Goal: Task Accomplishment & Management: Manage account settings

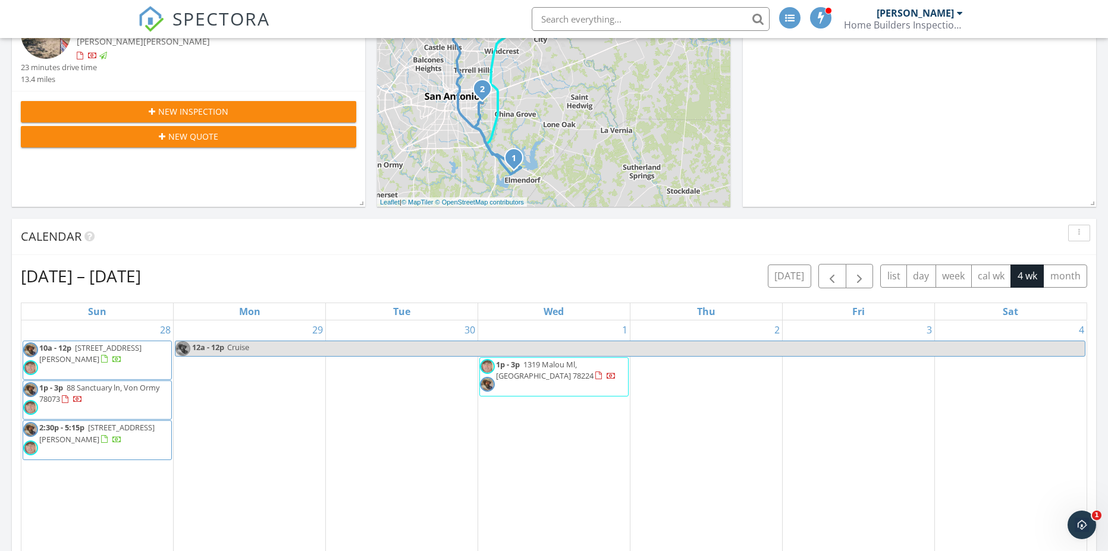
scroll to position [287, 0]
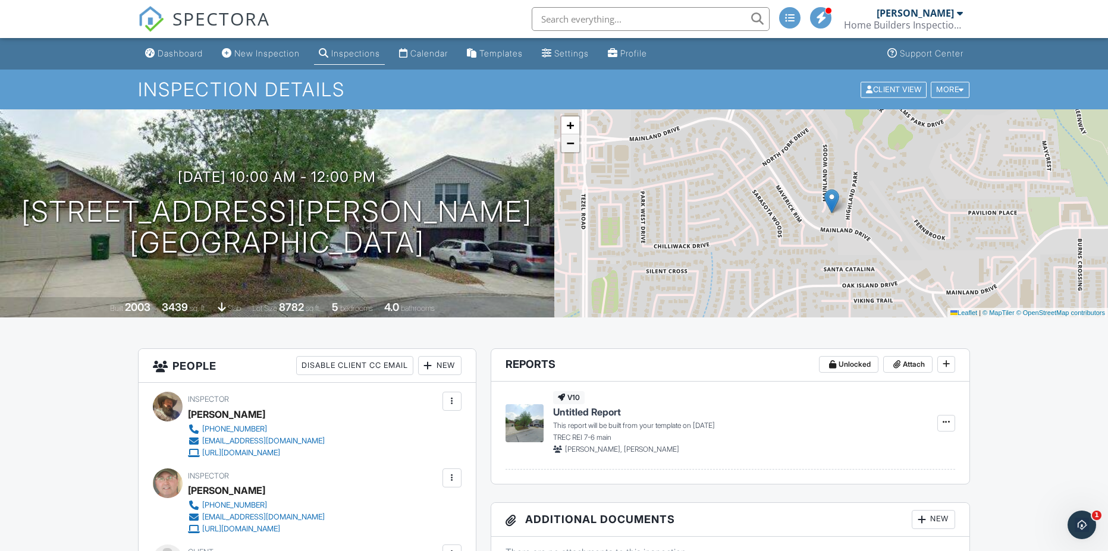
click at [567, 146] on span "−" at bounding box center [570, 143] width 8 height 15
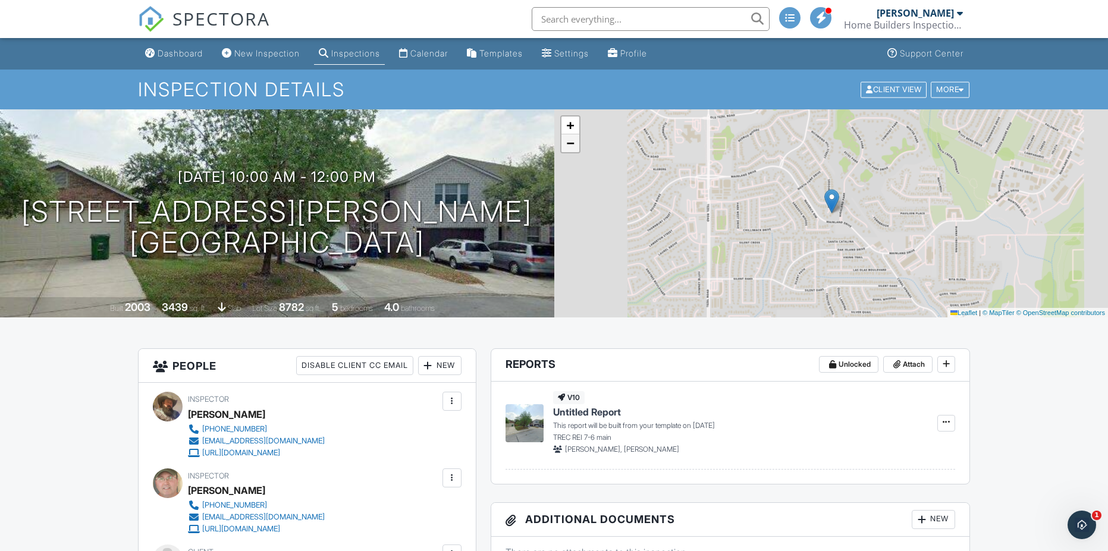
click at [567, 146] on span "−" at bounding box center [570, 143] width 8 height 15
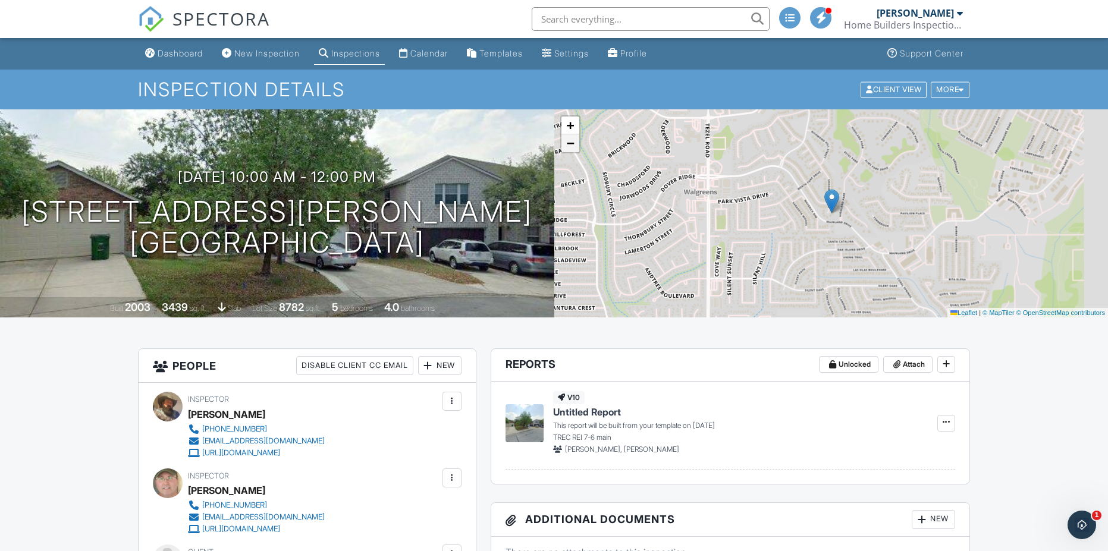
click at [567, 146] on span "−" at bounding box center [570, 143] width 8 height 15
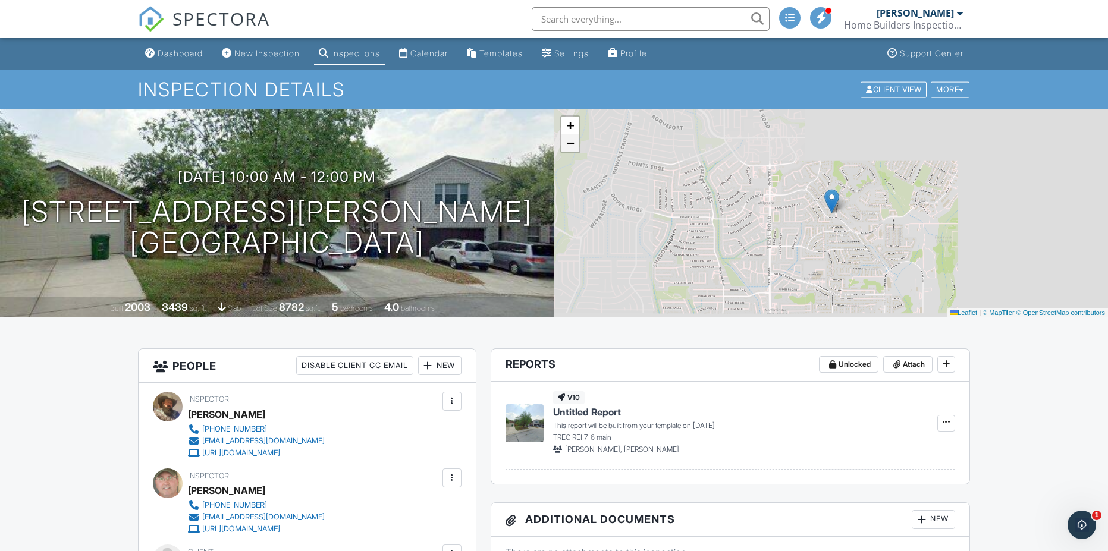
click at [567, 146] on span "−" at bounding box center [570, 143] width 8 height 15
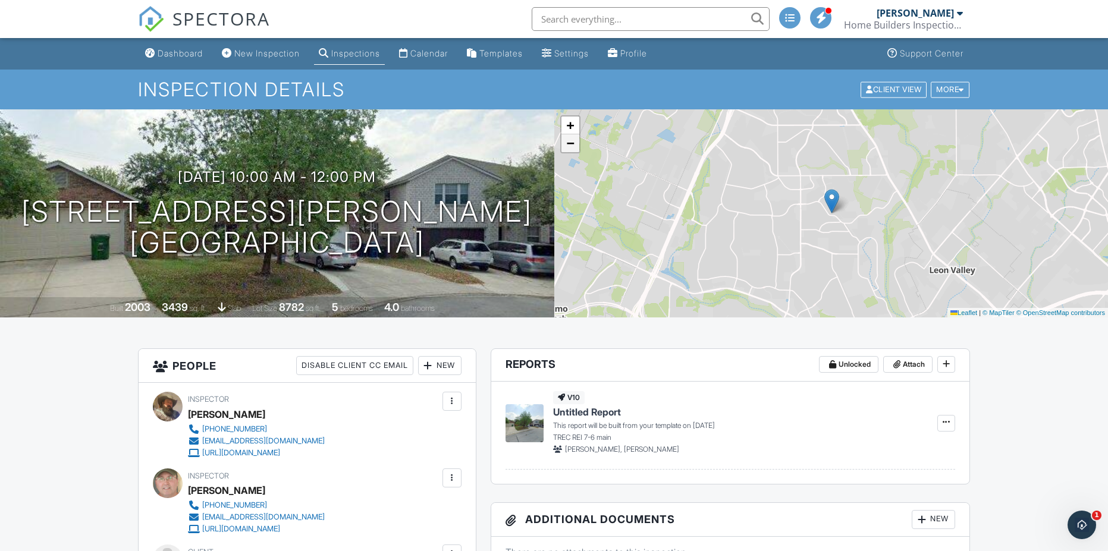
click at [567, 146] on span "−" at bounding box center [570, 143] width 8 height 15
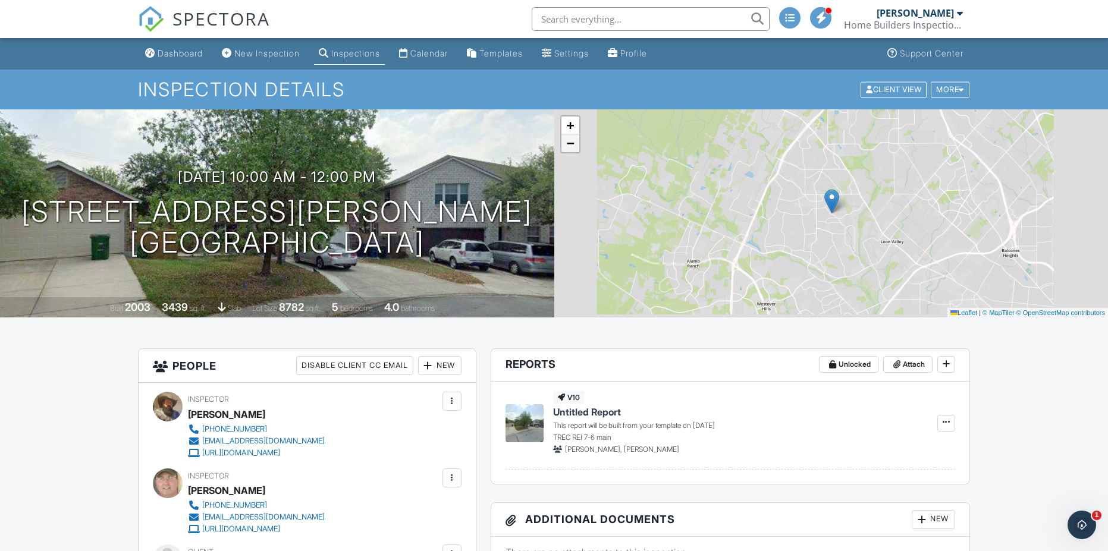
click at [567, 146] on span "−" at bounding box center [570, 143] width 8 height 15
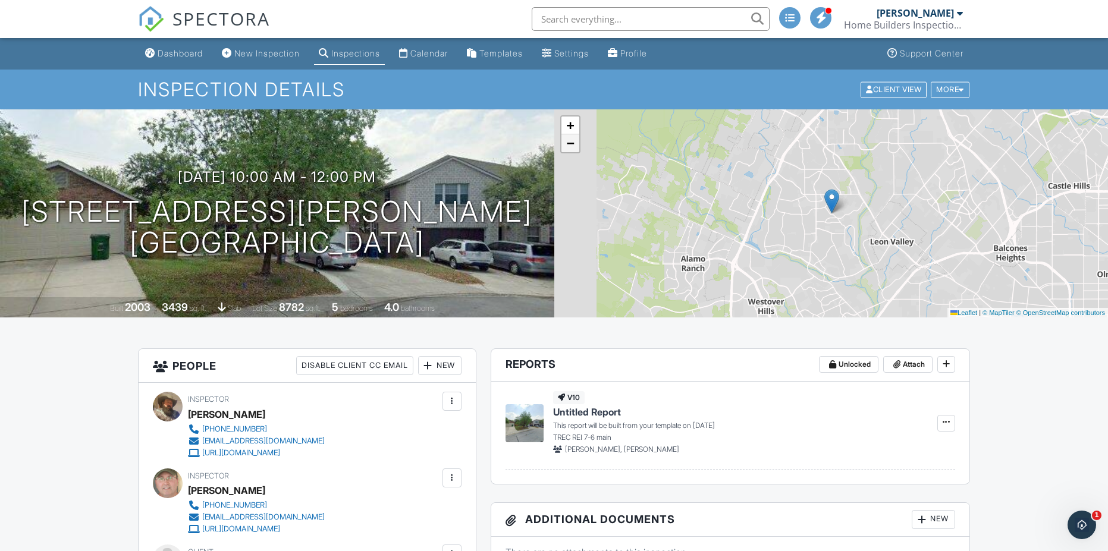
click at [567, 146] on span "−" at bounding box center [570, 143] width 8 height 15
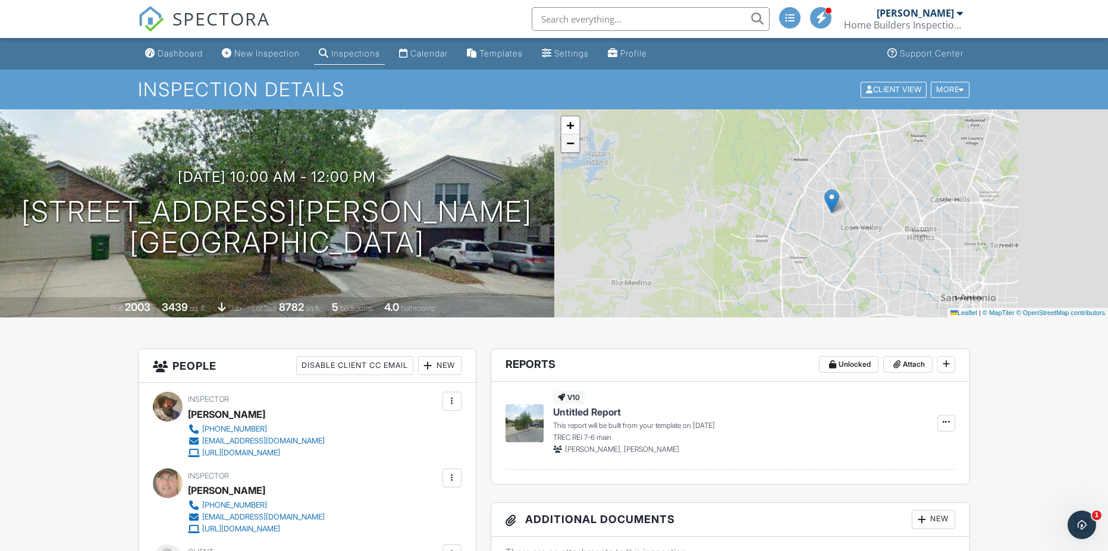
click at [567, 146] on span "−" at bounding box center [570, 143] width 8 height 15
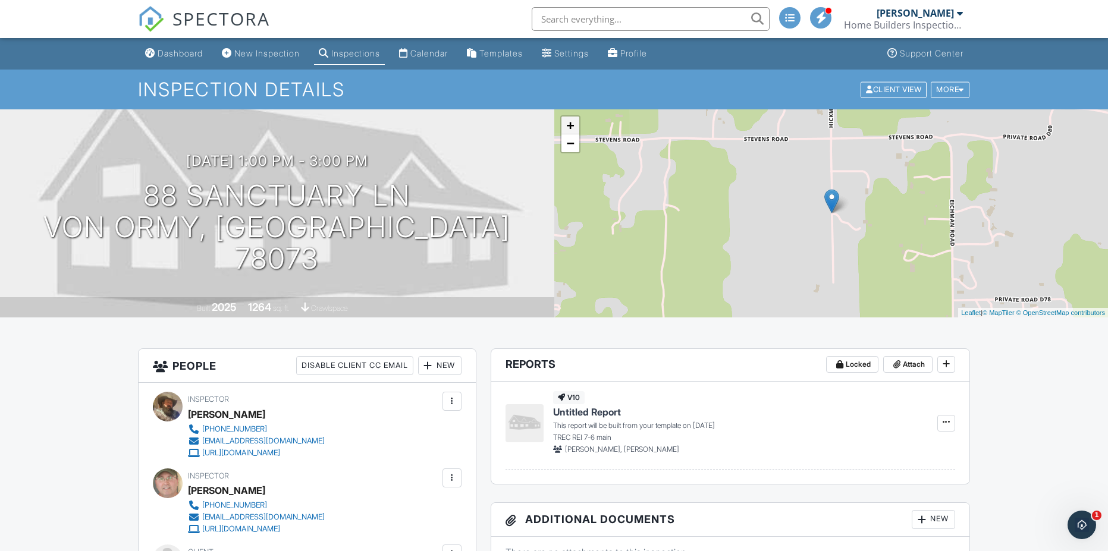
click at [570, 123] on link "+" at bounding box center [571, 126] width 18 height 18
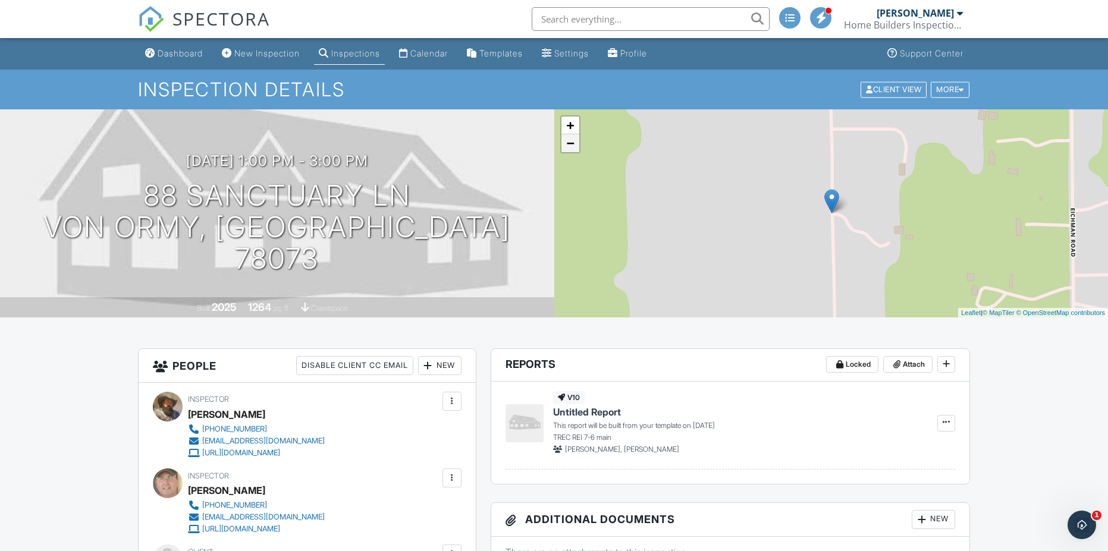
click at [569, 142] on link "−" at bounding box center [571, 143] width 18 height 18
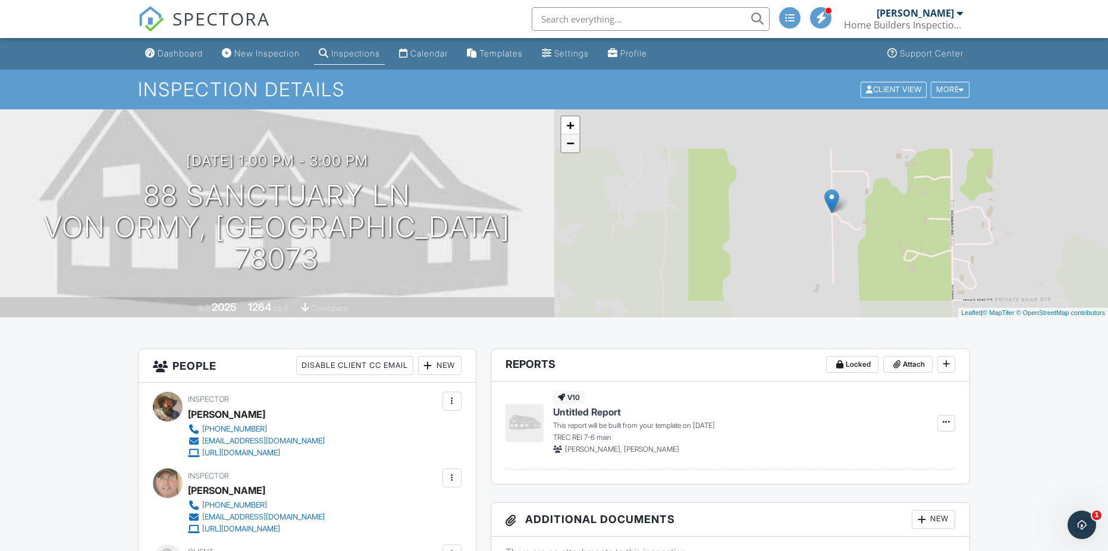
click at [569, 142] on link "−" at bounding box center [571, 143] width 18 height 18
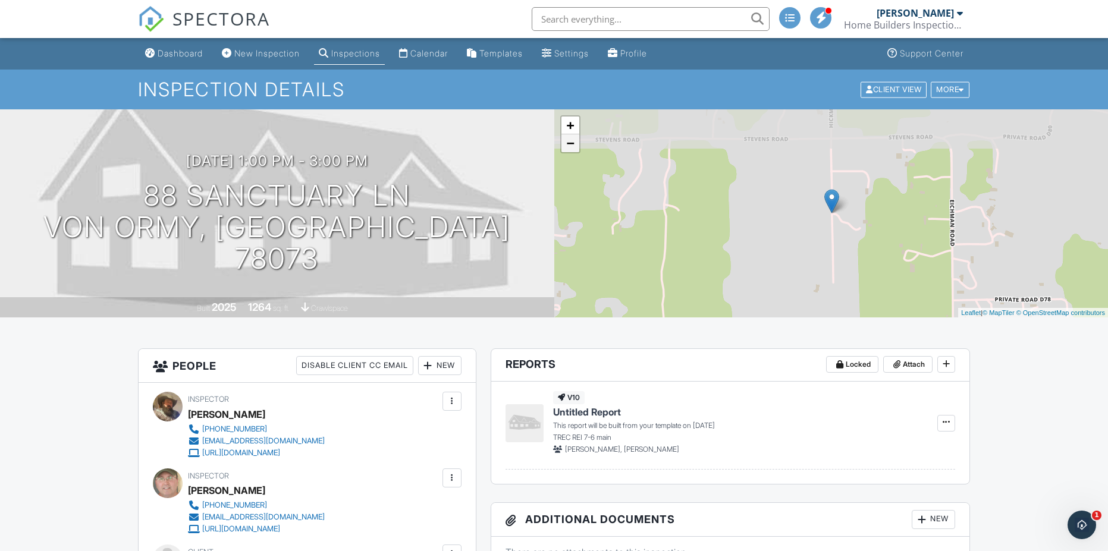
click at [569, 142] on link "−" at bounding box center [571, 143] width 18 height 18
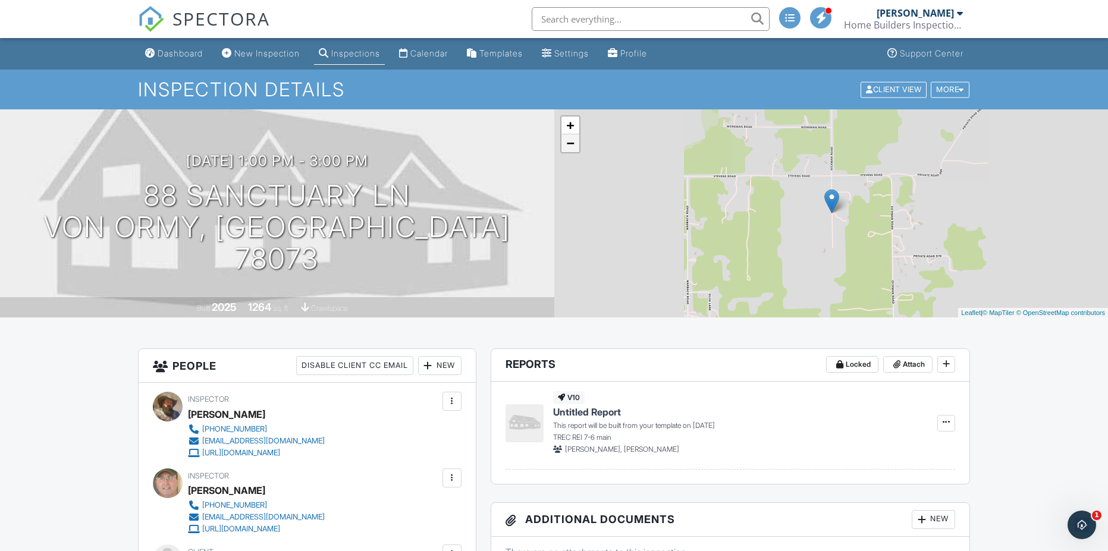
click at [569, 142] on link "−" at bounding box center [571, 143] width 18 height 18
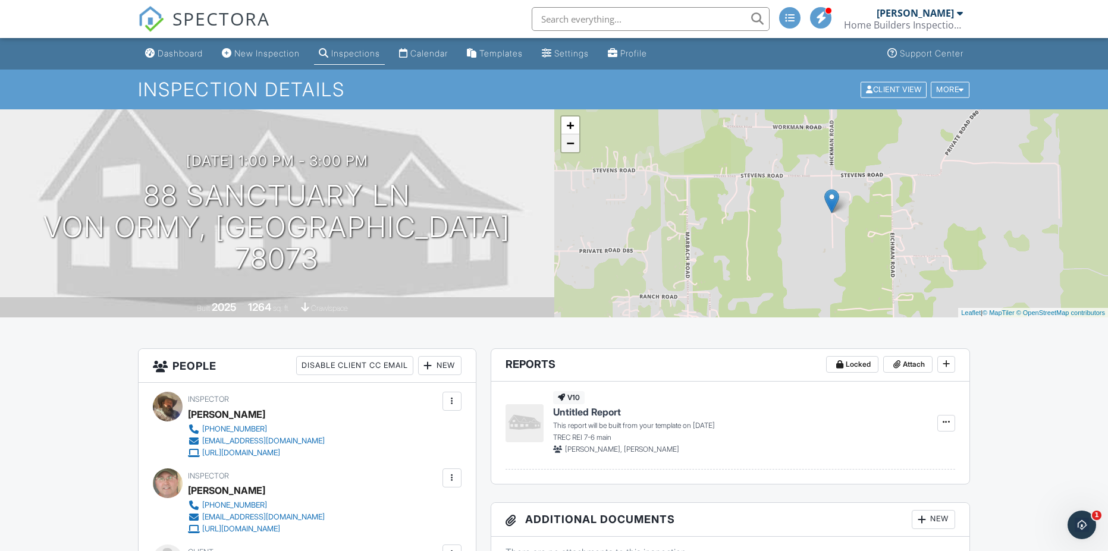
click at [569, 142] on link "−" at bounding box center [571, 143] width 18 height 18
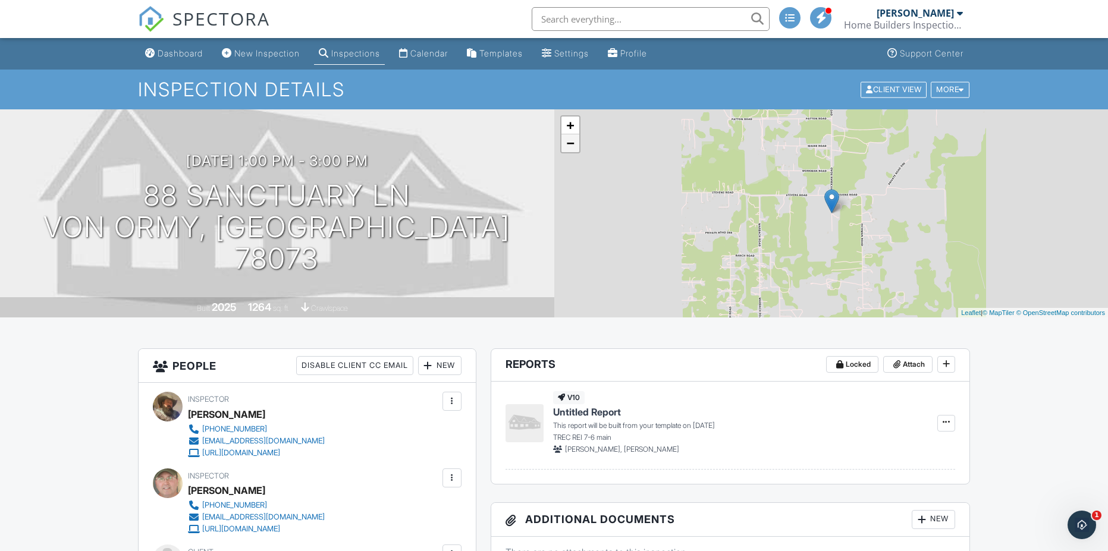
click at [569, 142] on link "−" at bounding box center [571, 143] width 18 height 18
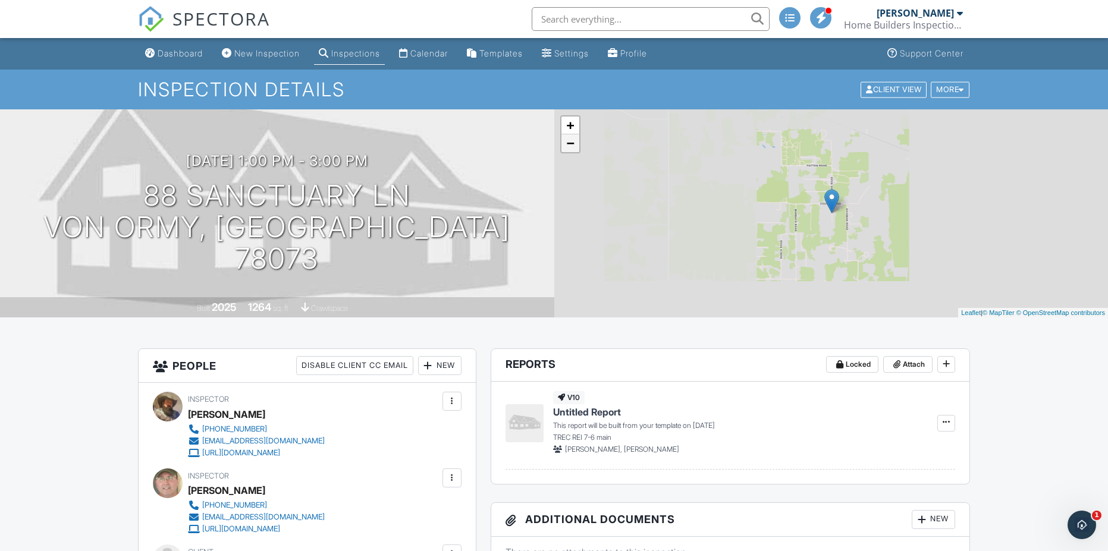
click at [569, 142] on link "−" at bounding box center [571, 143] width 18 height 18
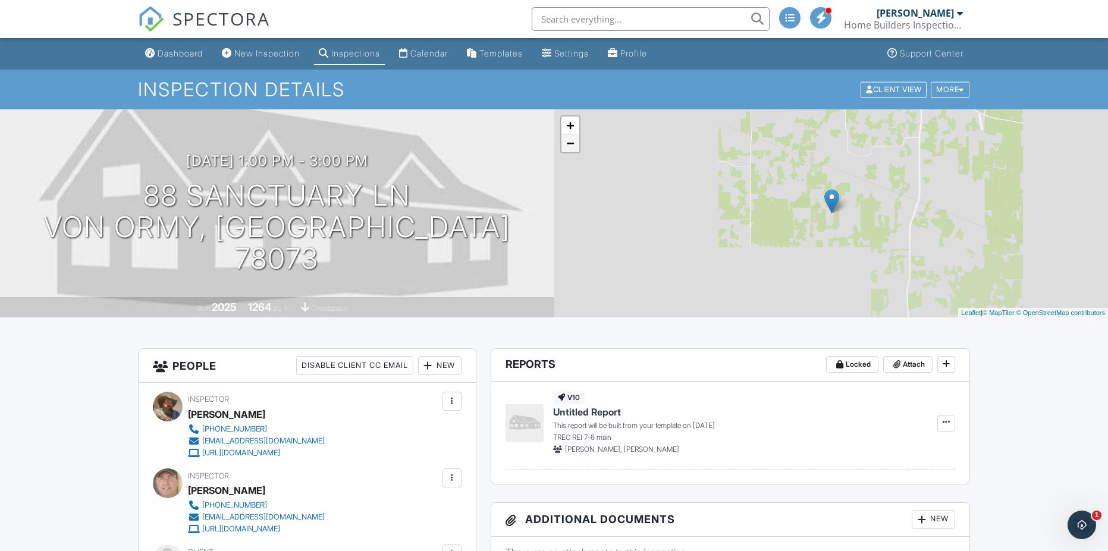
click at [569, 142] on link "−" at bounding box center [571, 143] width 18 height 18
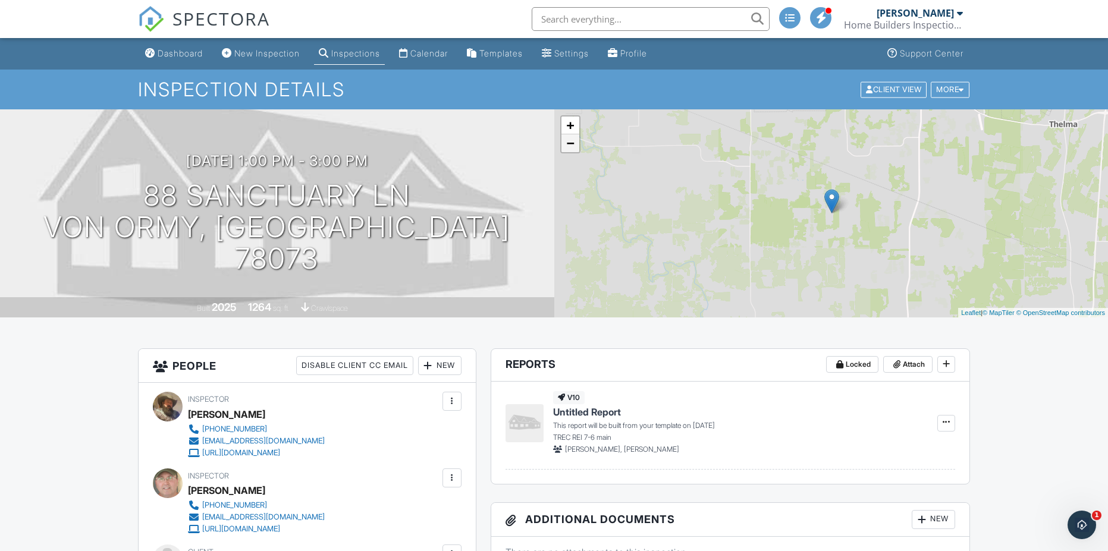
click at [569, 142] on link "−" at bounding box center [571, 143] width 18 height 18
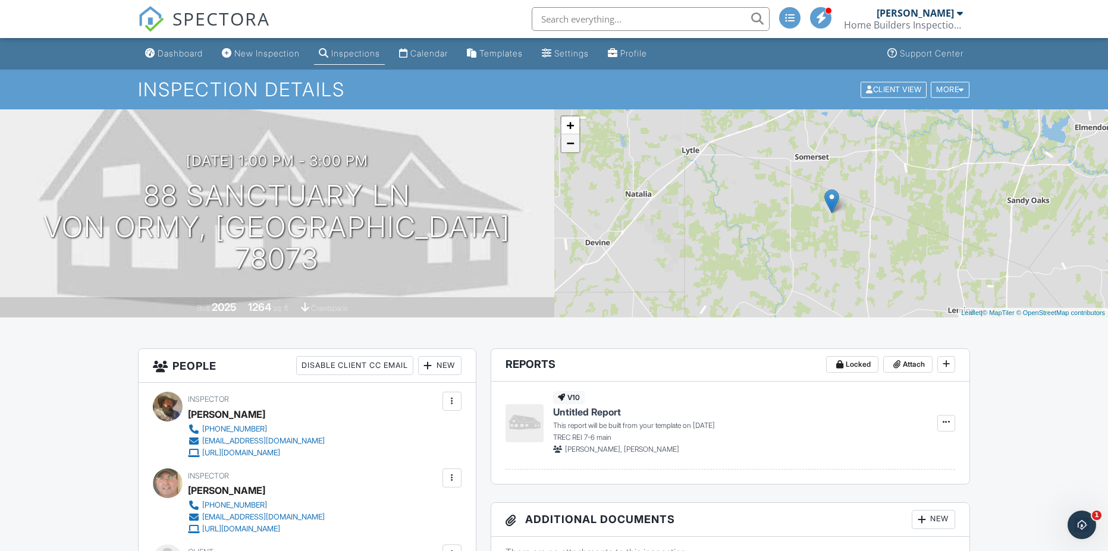
click at [569, 142] on link "−" at bounding box center [571, 143] width 18 height 18
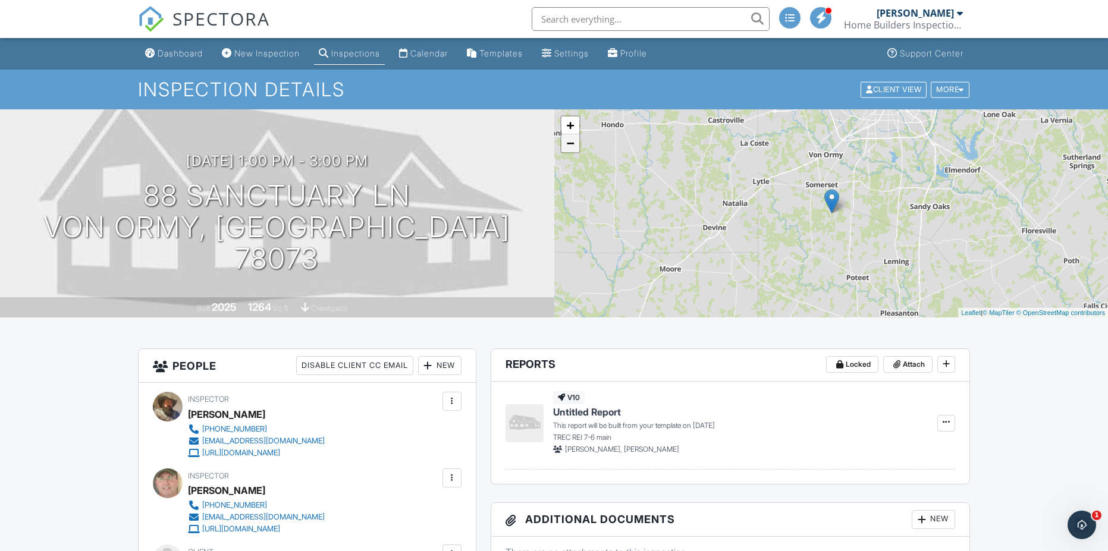
click at [569, 142] on link "−" at bounding box center [571, 143] width 18 height 18
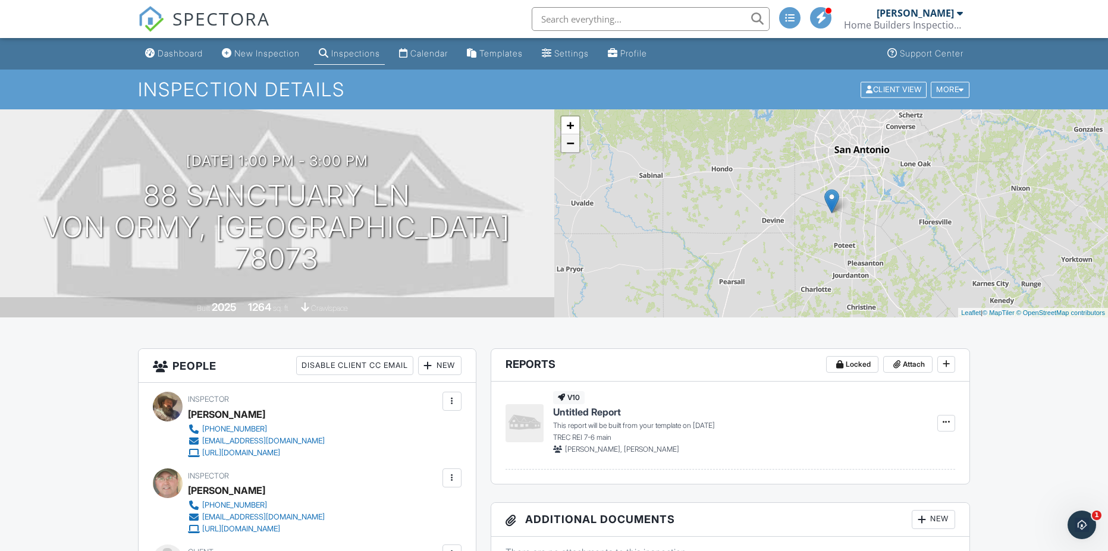
click at [569, 142] on link "−" at bounding box center [571, 143] width 18 height 18
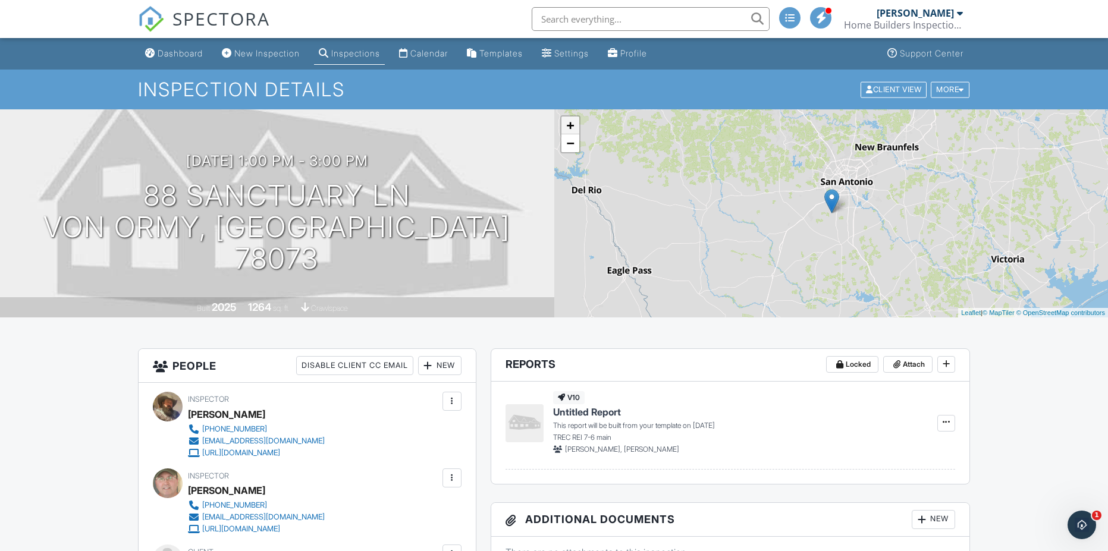
click at [569, 127] on link "+" at bounding box center [571, 126] width 18 height 18
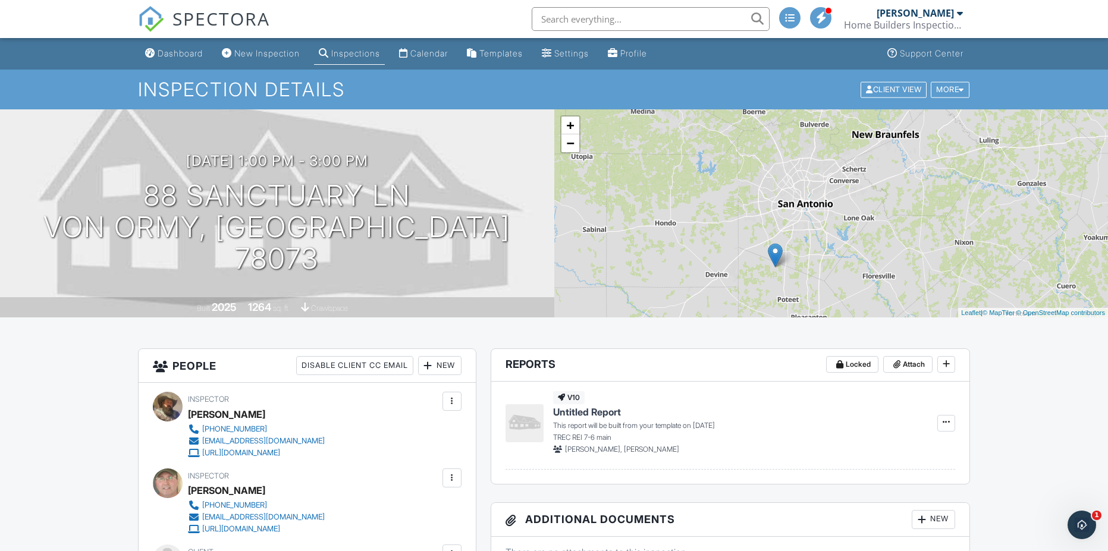
drag, startPoint x: 800, startPoint y: 203, endPoint x: 744, endPoint y: 258, distance: 78.3
click at [744, 258] on div "+ − Leaflet | © MapTiler © OpenStreetMap contributors" at bounding box center [831, 213] width 554 height 208
click at [568, 127] on link "+" at bounding box center [571, 126] width 18 height 18
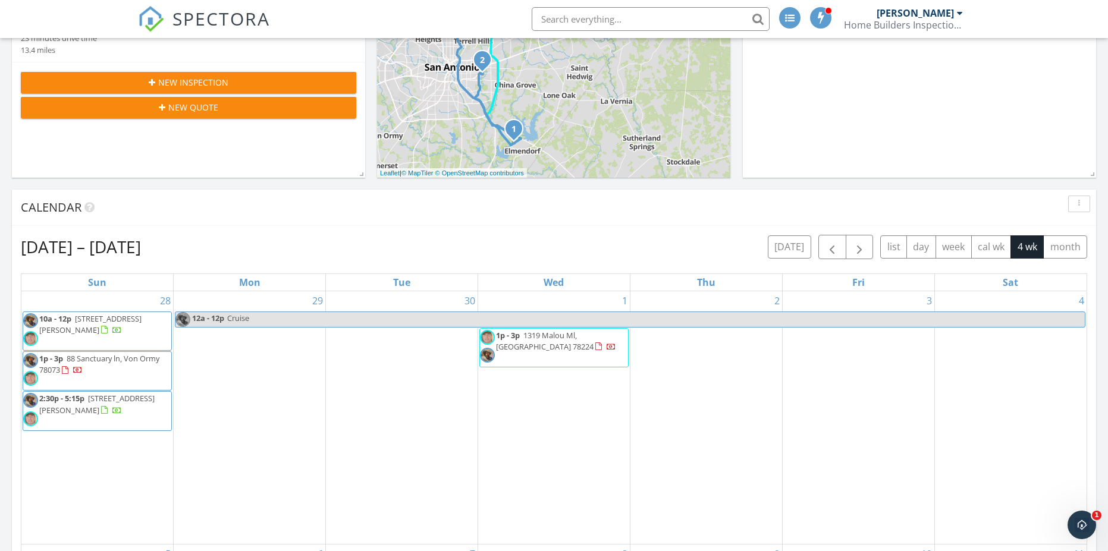
click at [112, 406] on div at bounding box center [111, 411] width 21 height 11
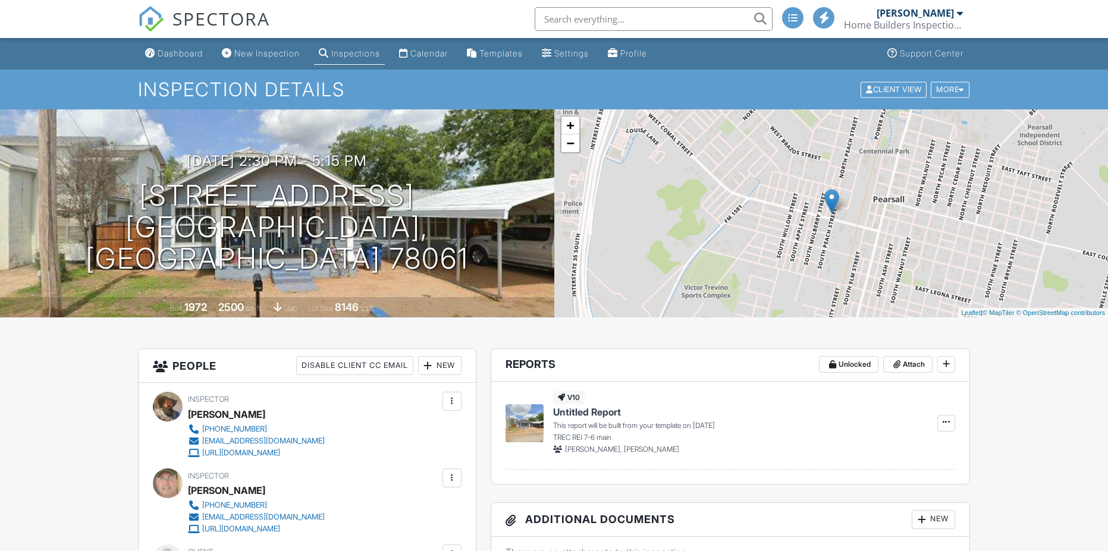
click at [570, 146] on link "−" at bounding box center [571, 143] width 18 height 18
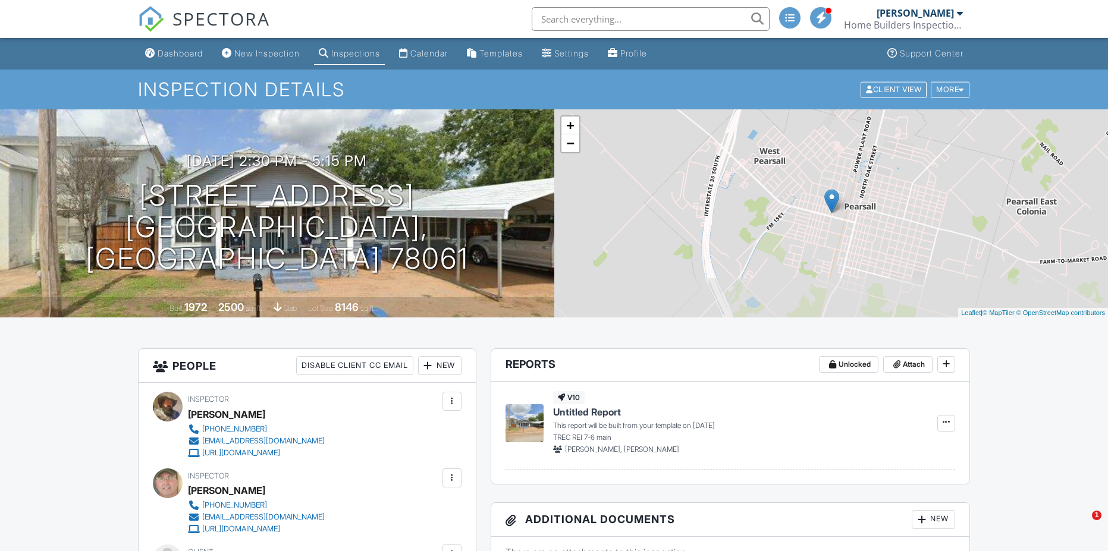
click at [570, 146] on link "−" at bounding box center [571, 143] width 18 height 18
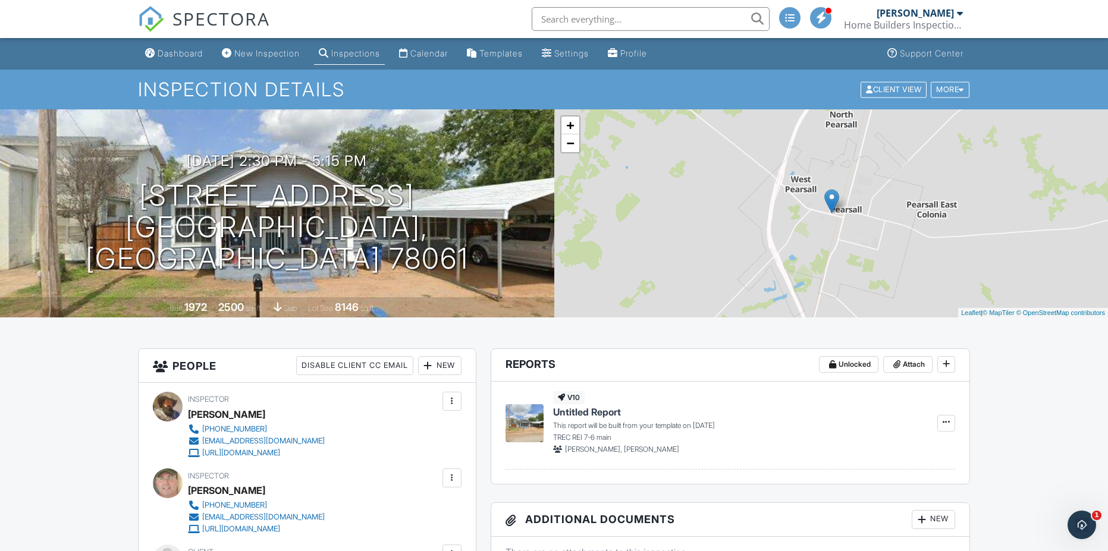
click at [570, 146] on link "−" at bounding box center [571, 143] width 18 height 18
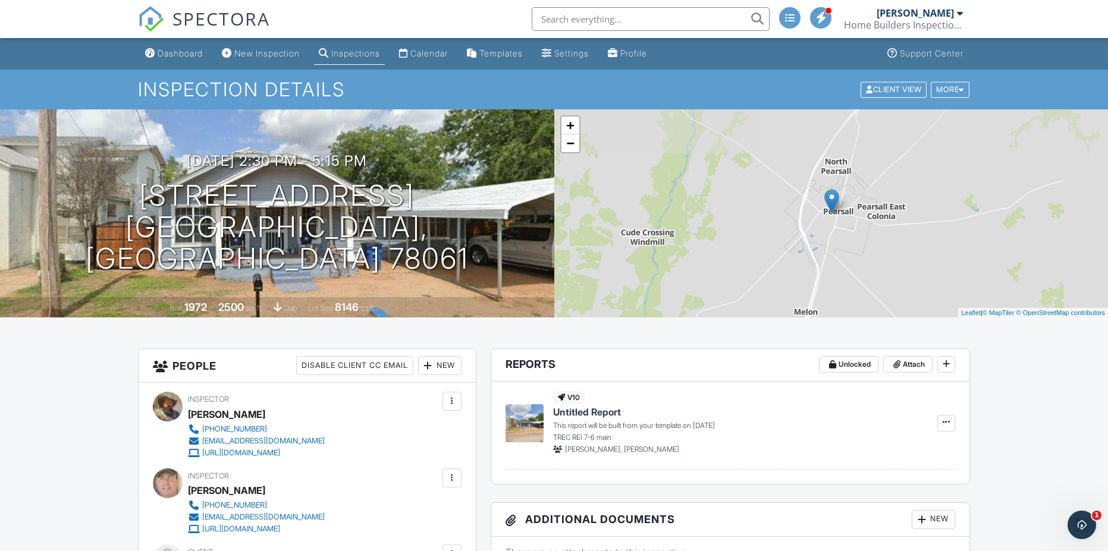
click at [570, 146] on link "−" at bounding box center [571, 143] width 18 height 18
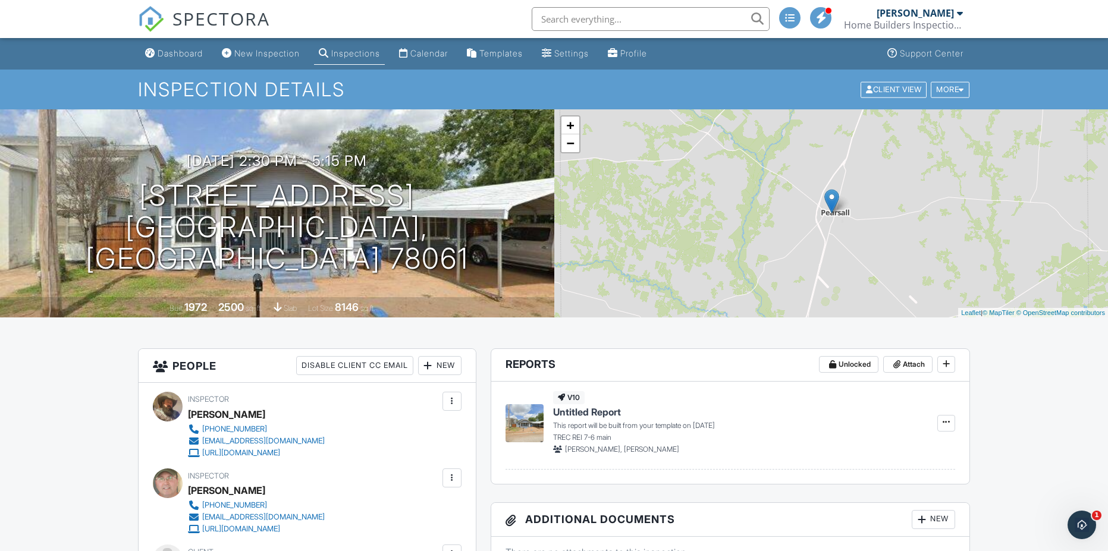
click at [570, 146] on link "−" at bounding box center [571, 143] width 18 height 18
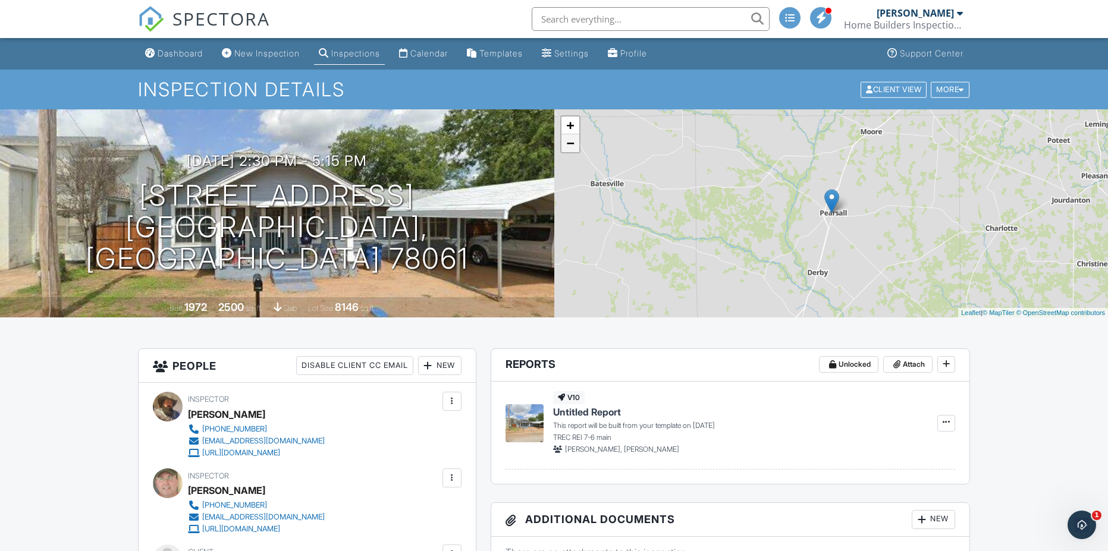
click at [570, 146] on link "−" at bounding box center [571, 143] width 18 height 18
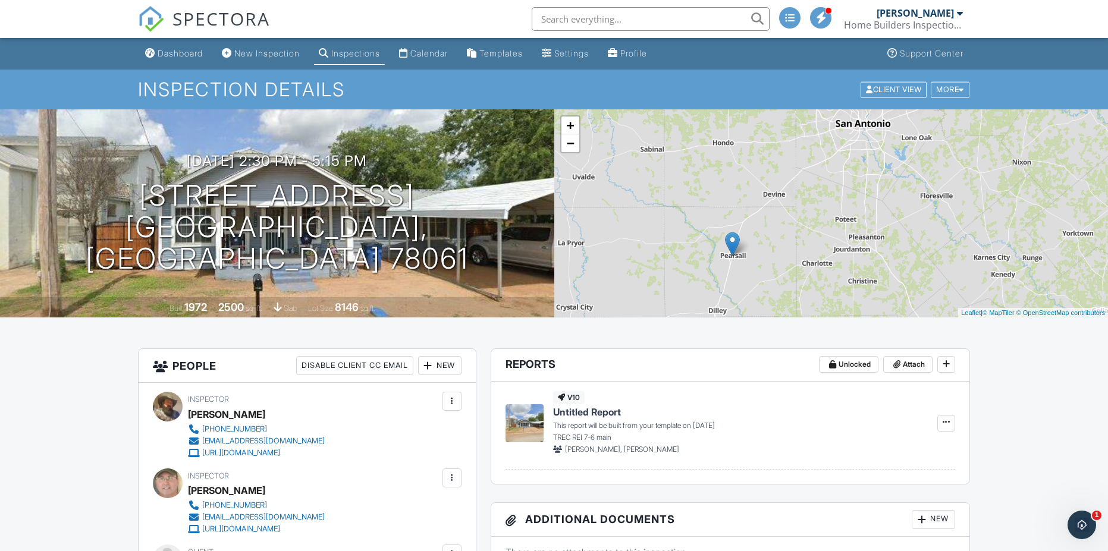
drag, startPoint x: 1021, startPoint y: 224, endPoint x: 926, endPoint y: 274, distance: 107.2
click at [926, 274] on div "+ − Leaflet | © MapTiler © OpenStreetMap contributors" at bounding box center [831, 213] width 554 height 208
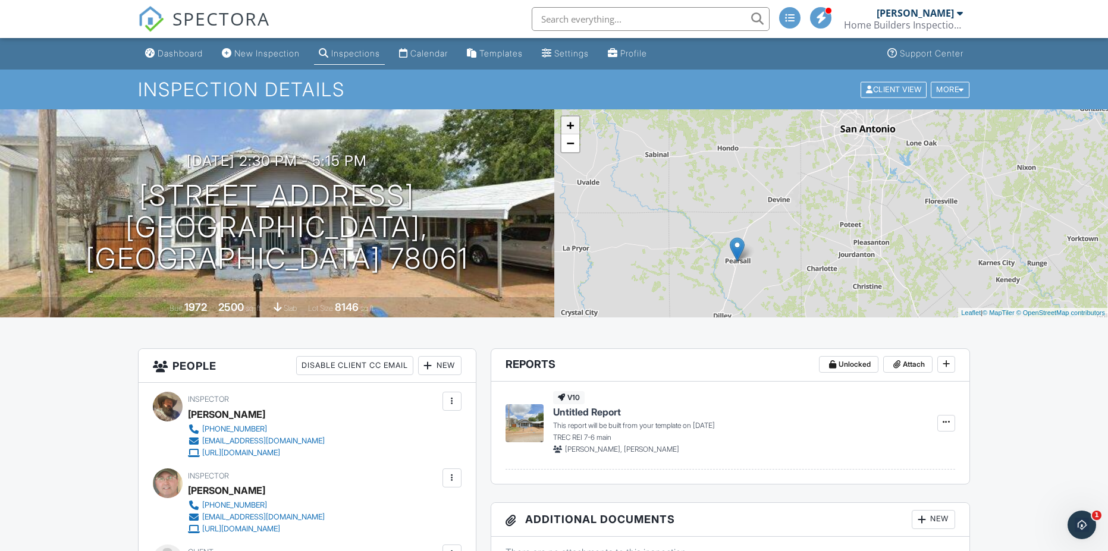
click at [570, 123] on link "+" at bounding box center [571, 126] width 18 height 18
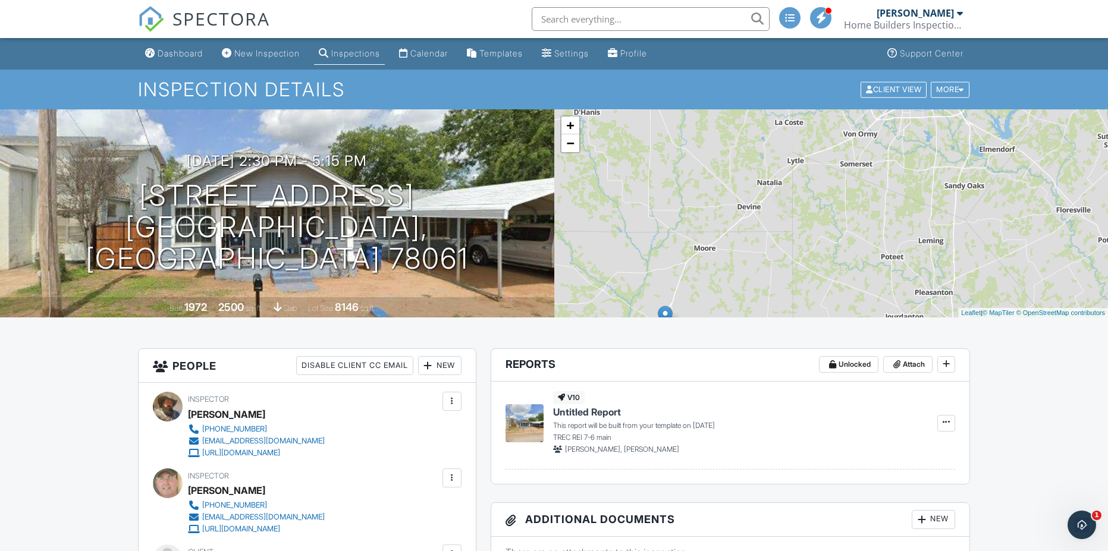
drag, startPoint x: 817, startPoint y: 247, endPoint x: 840, endPoint y: 269, distance: 32.0
click at [840, 269] on div "+ − Leaflet | © MapTiler © OpenStreetMap contributors" at bounding box center [831, 213] width 554 height 208
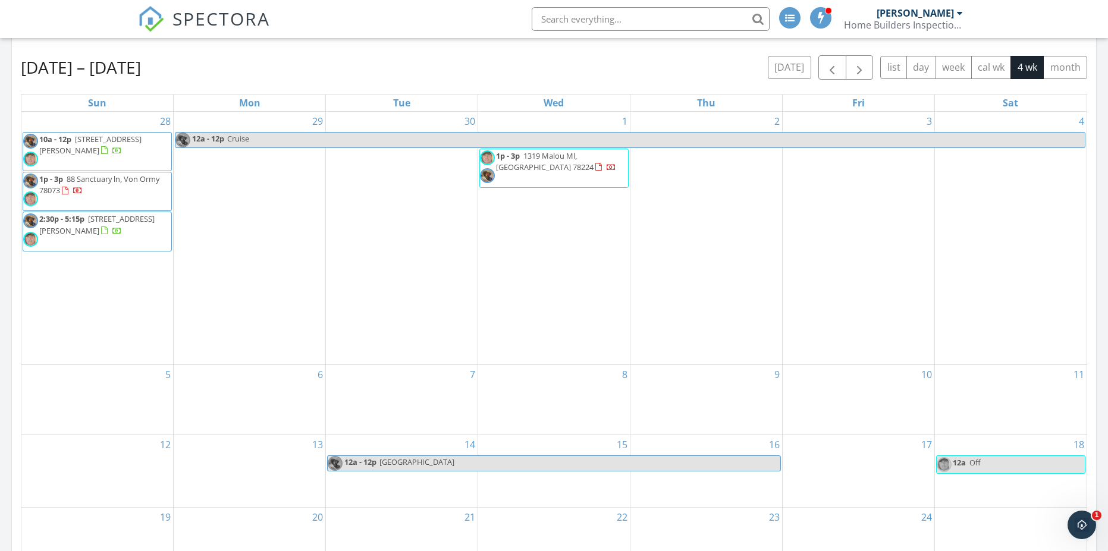
scroll to position [571, 0]
